Goal: Use online tool/utility: Utilize a website feature to perform a specific function

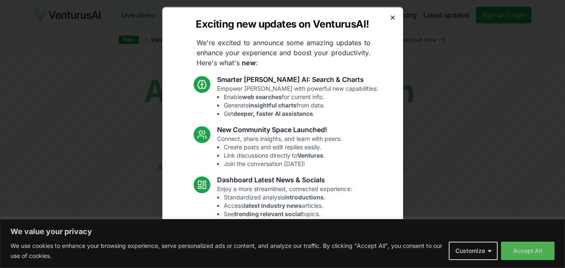
click at [389, 16] on icon "button" at bounding box center [392, 17] width 7 height 7
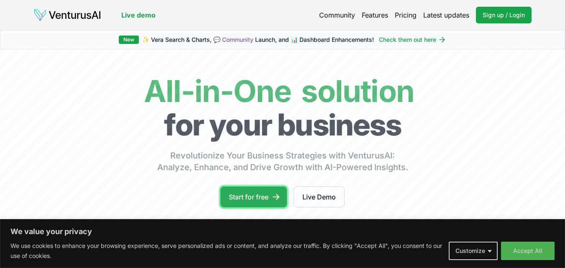
click at [255, 200] on link "Start for free" at bounding box center [253, 197] width 66 height 21
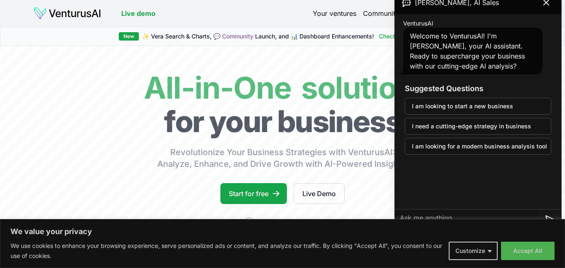
click at [548, 6] on icon at bounding box center [546, 2] width 10 height 10
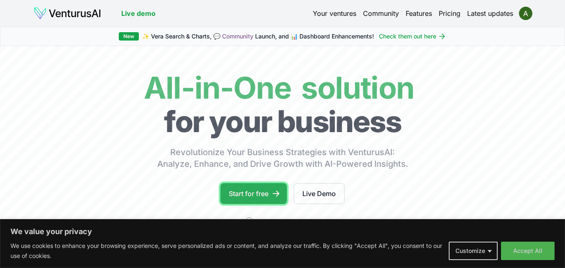
click at [243, 195] on link "Start for free" at bounding box center [253, 193] width 66 height 21
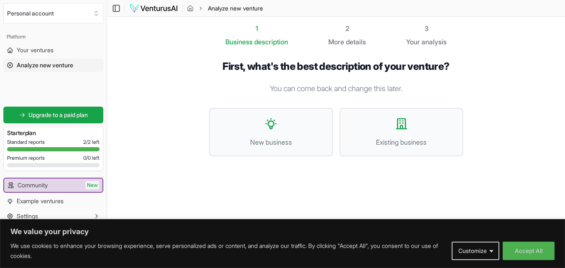
scroll to position [0, 0]
click at [519, 250] on button "Accept All" at bounding box center [529, 251] width 52 height 18
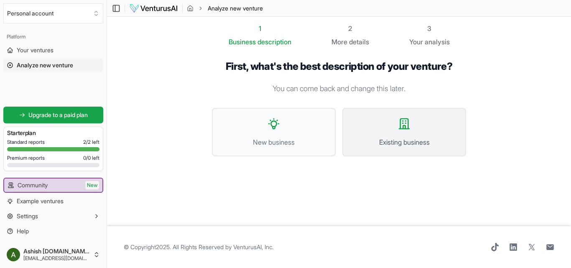
click at [389, 137] on button "Existing business" at bounding box center [404, 132] width 124 height 49
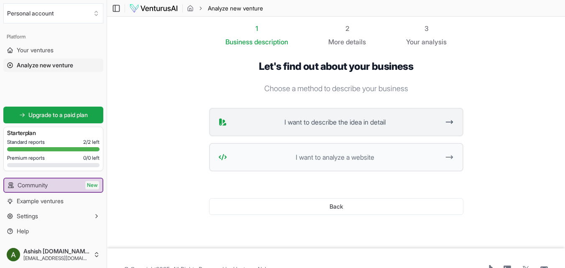
click at [384, 127] on button "I want to describe the idea in detail" at bounding box center [336, 122] width 254 height 28
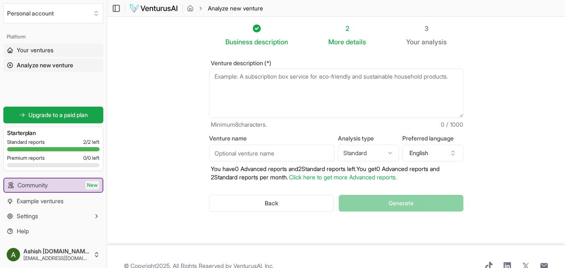
click at [22, 53] on span "Your ventures" at bounding box center [35, 50] width 37 height 8
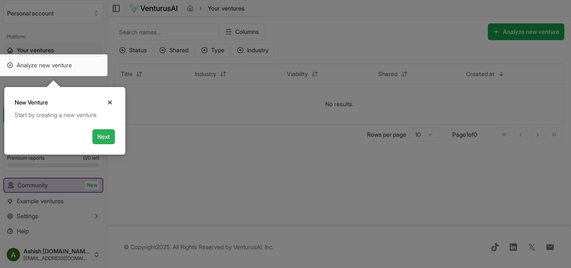
click at [102, 135] on button "Next" at bounding box center [103, 136] width 23 height 15
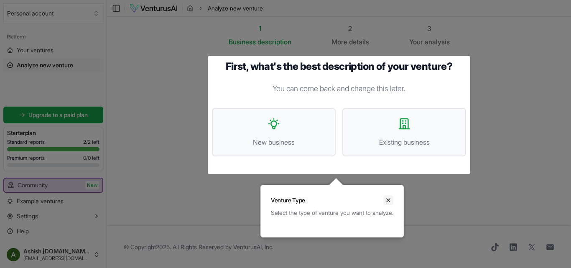
click at [392, 199] on icon "Close" at bounding box center [388, 200] width 7 height 7
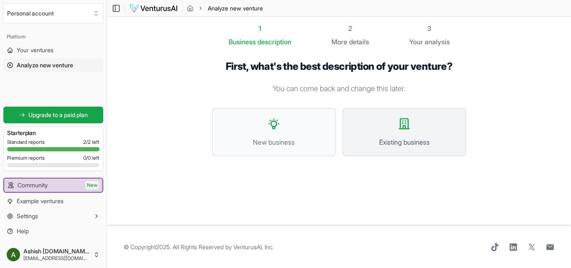
click at [413, 142] on span "Existing business" at bounding box center [404, 142] width 105 height 10
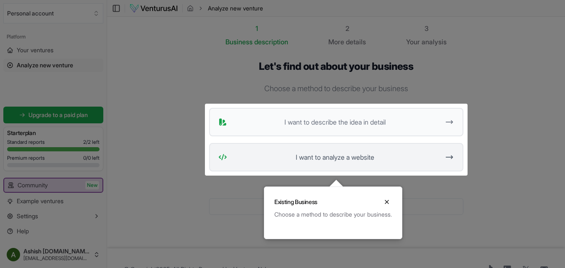
click at [347, 160] on span "I want to analyze a website" at bounding box center [335, 157] width 210 height 10
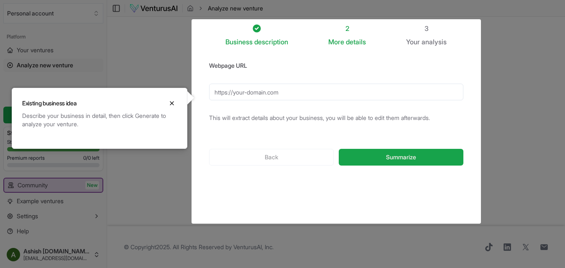
click at [159, 105] on div "Existing business idea Close" at bounding box center [99, 99] width 175 height 23
click at [170, 102] on icon "Close" at bounding box center [172, 103] width 7 height 7
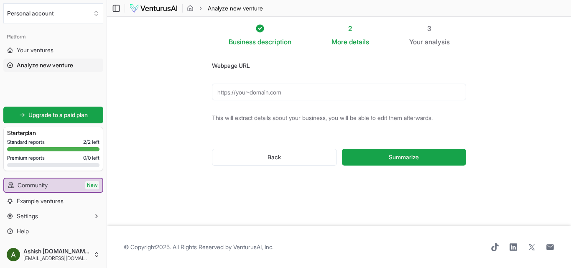
click at [291, 93] on input "Webpage URL" at bounding box center [339, 92] width 254 height 17
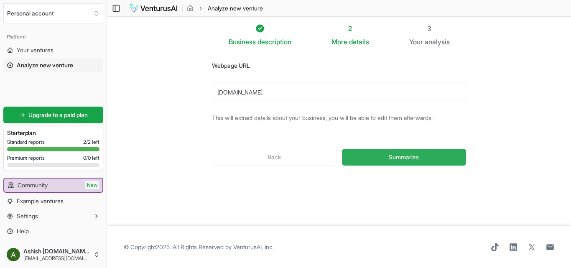
type input "dctex.com"
click at [413, 155] on span "Summarize" at bounding box center [404, 157] width 30 height 8
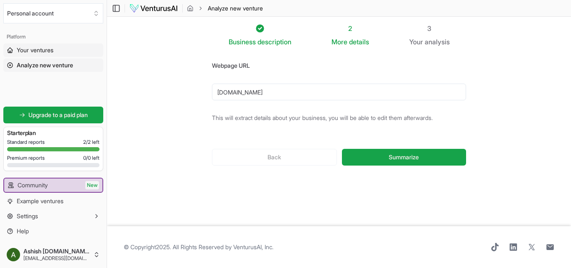
click at [23, 48] on span "Your ventures" at bounding box center [35, 50] width 37 height 8
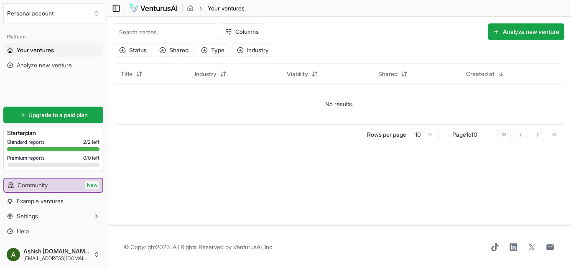
click at [115, 5] on icon at bounding box center [115, 8] width 0 height 6
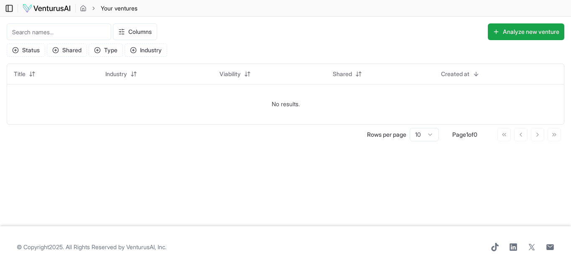
click at [7, 8] on icon at bounding box center [9, 8] width 8 height 10
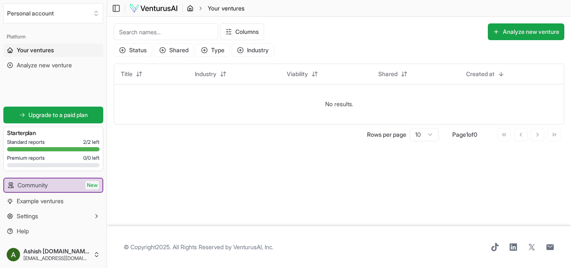
click at [189, 10] on icon "breadcrumb" at bounding box center [190, 8] width 7 height 7
